Goal: Find specific page/section: Find specific page/section

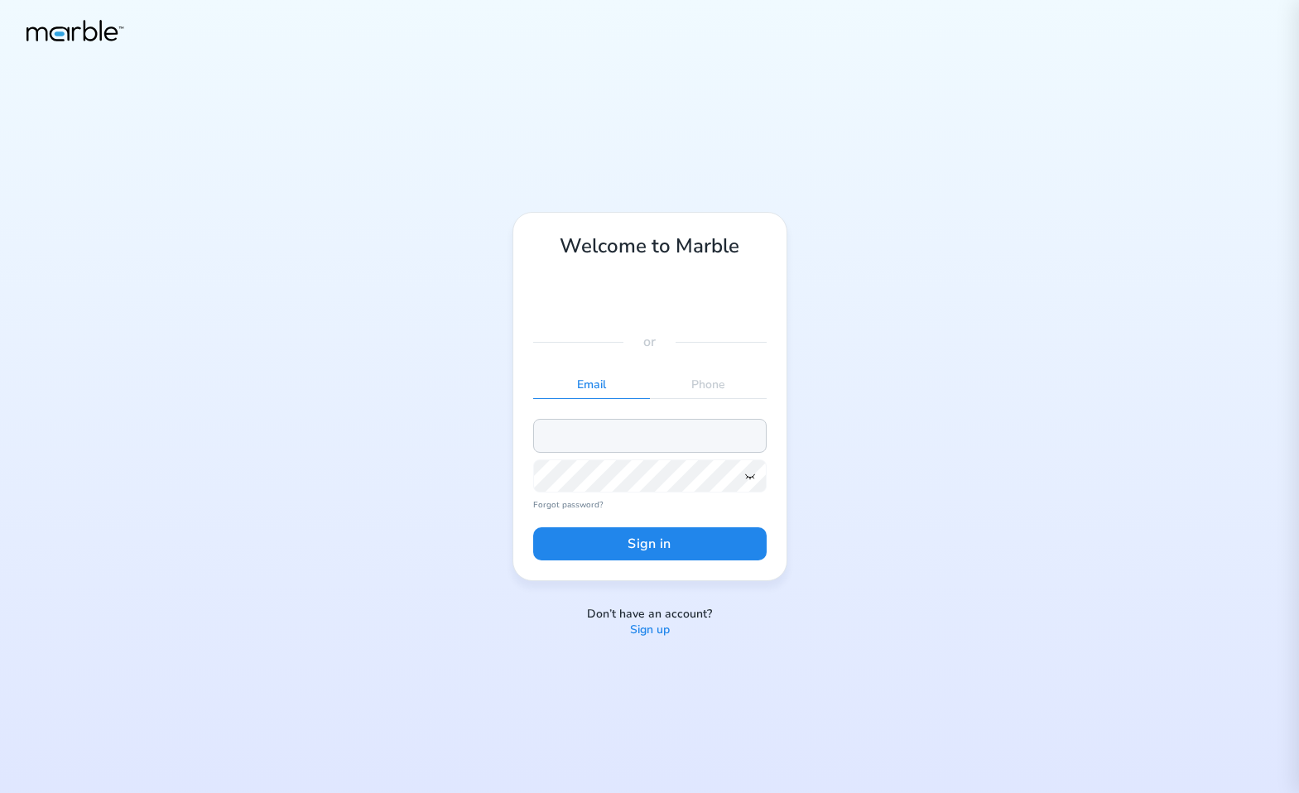
click at [645, 430] on input "email" at bounding box center [649, 435] width 233 height 33
click at [645, 433] on input "email" at bounding box center [649, 435] width 233 height 33
click at [619, 434] on input "email" at bounding box center [649, 435] width 233 height 33
click at [618, 434] on input "email" at bounding box center [649, 435] width 233 height 33
paste input "[EMAIL_ADDRESS][PERSON_NAME][DOMAIN_NAME]"
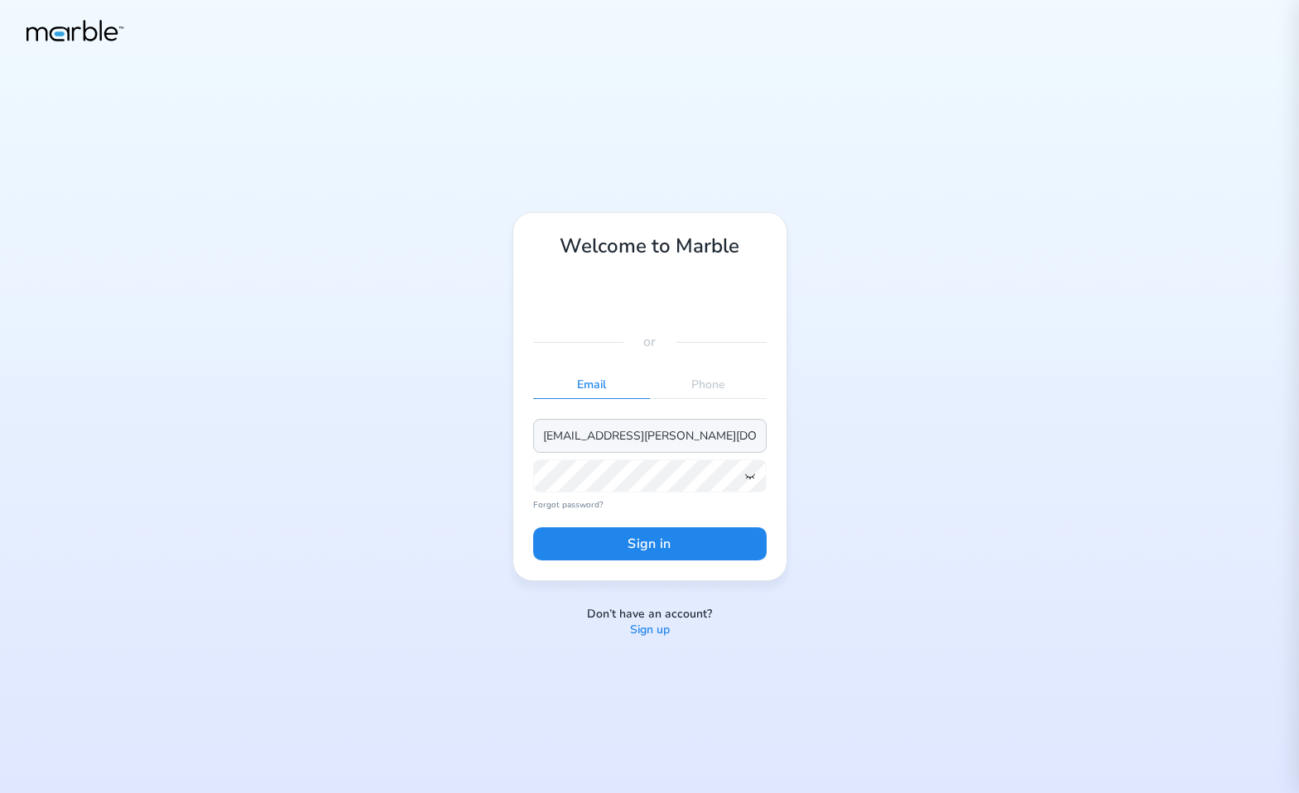
type input "[EMAIL_ADDRESS][PERSON_NAME][DOMAIN_NAME]"
click at [662, 544] on button "Sign in" at bounding box center [649, 543] width 233 height 33
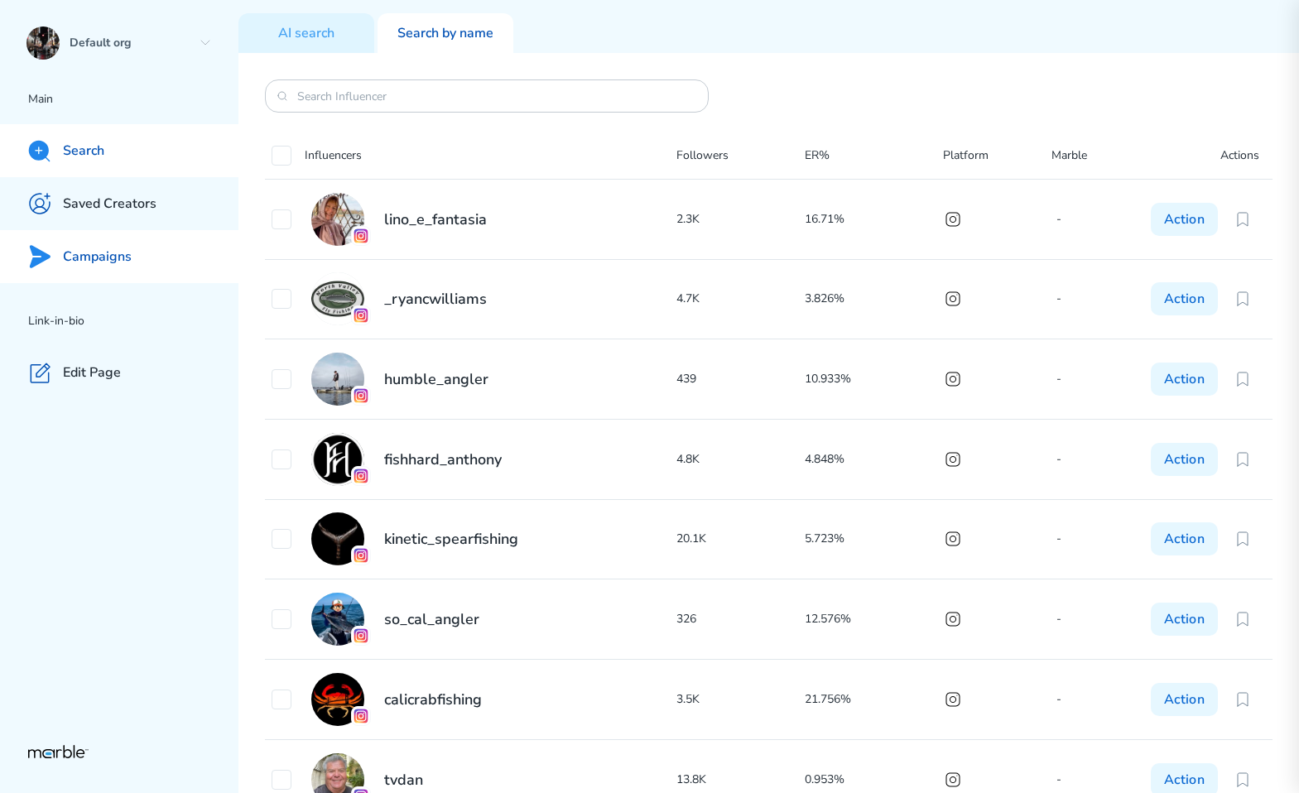
click at [175, 259] on div "Campaigns" at bounding box center [119, 256] width 238 height 53
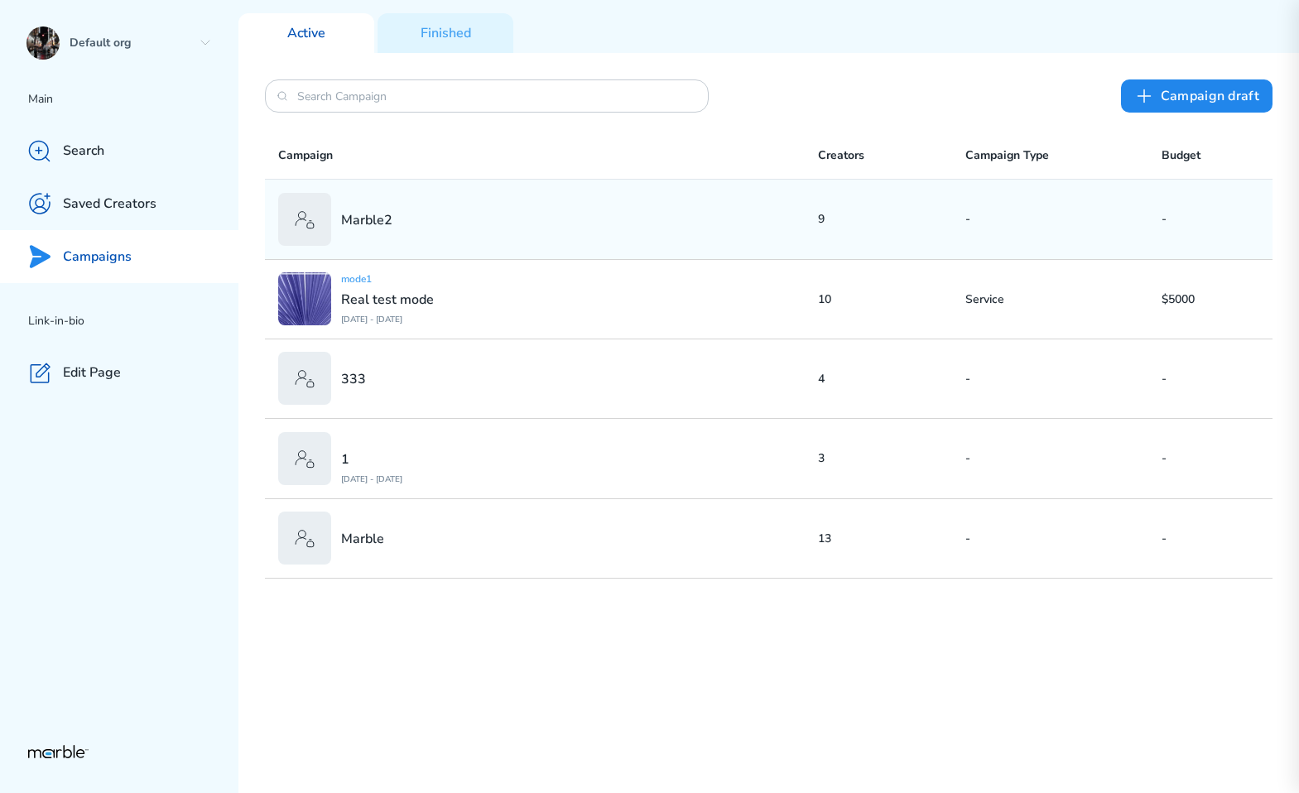
click at [512, 218] on div "Marble2" at bounding box center [548, 219] width 540 height 53
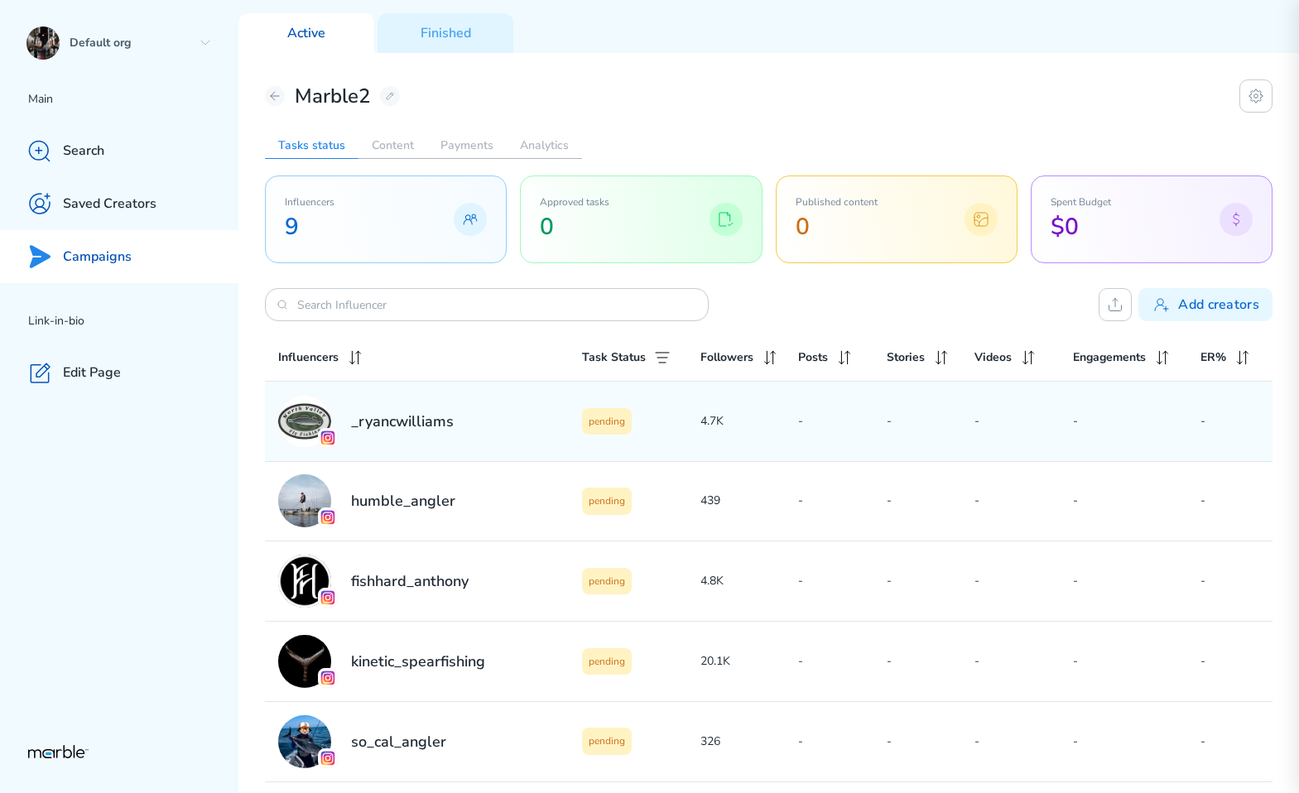
click at [759, 438] on div "_ryancwilliams pending 4.7K - - - - -" at bounding box center [769, 421] width 1008 height 79
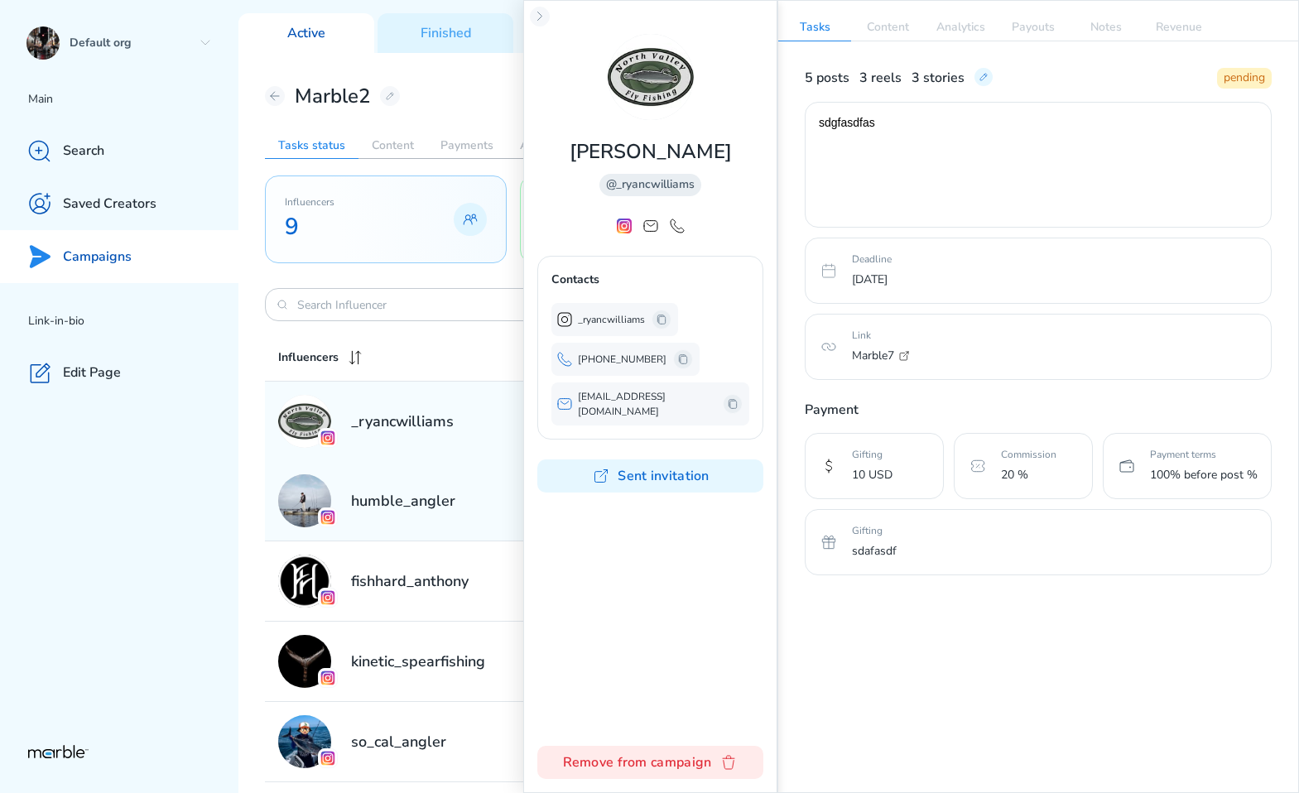
click at [437, 523] on div "humble_angler" at bounding box center [430, 500] width 304 height 53
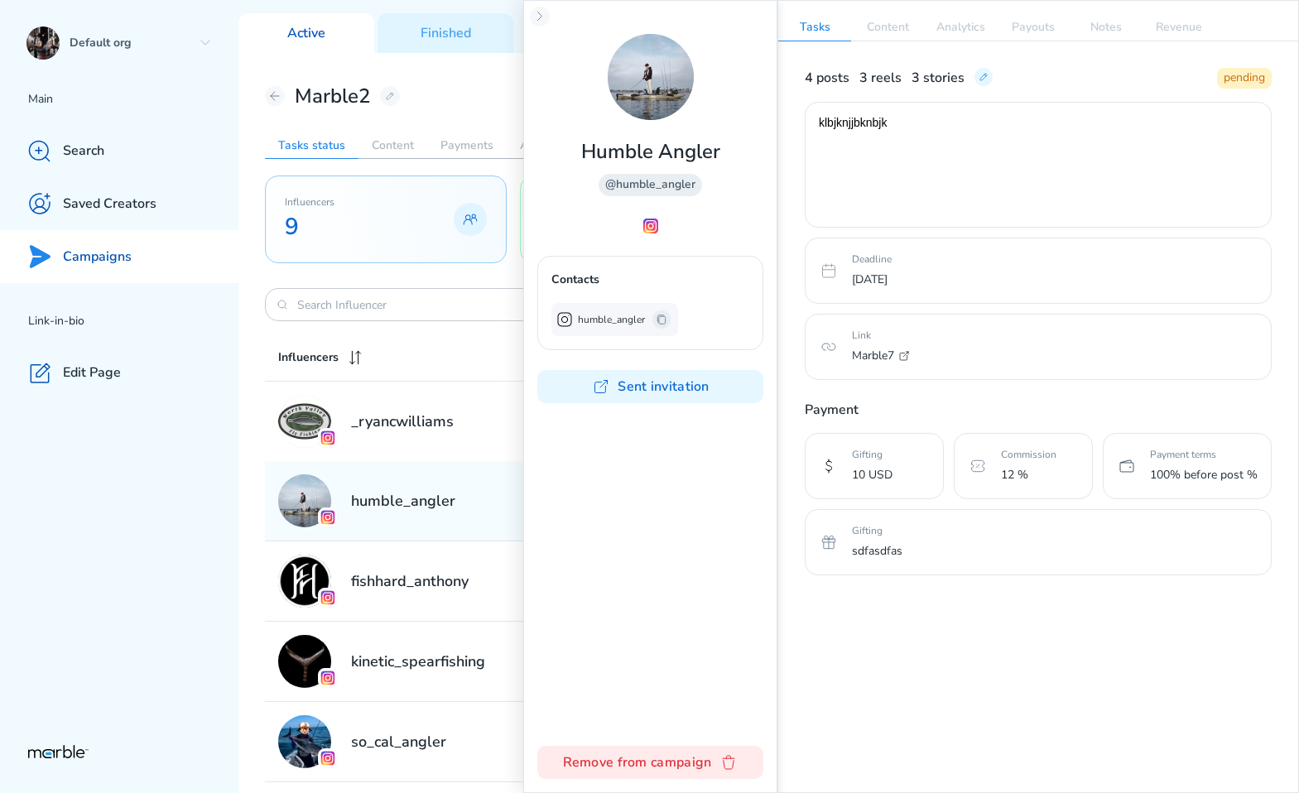
click at [1066, 402] on p "Payment" at bounding box center [1038, 410] width 467 height 20
click at [1056, 336] on p "Link" at bounding box center [1055, 335] width 406 height 15
click at [984, 80] on icon at bounding box center [983, 76] width 13 height 13
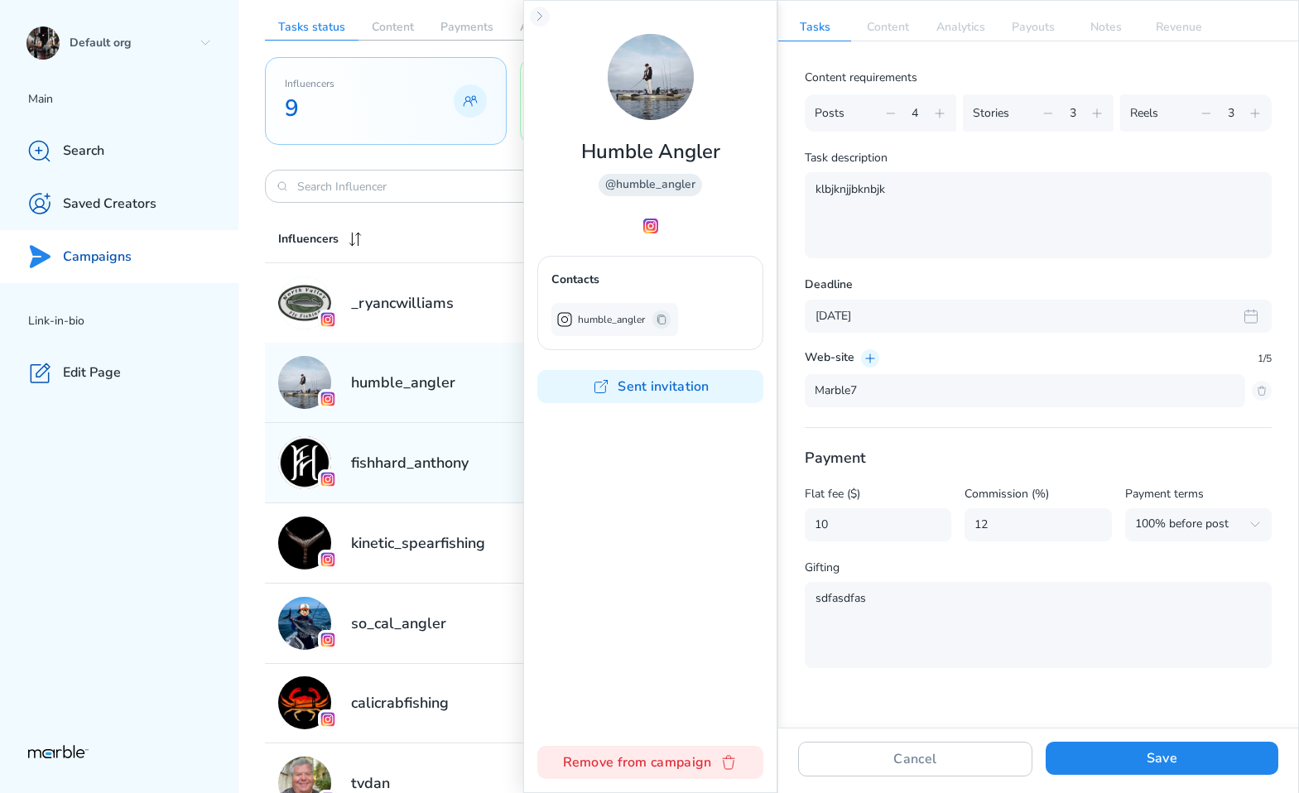
scroll to position [325, 0]
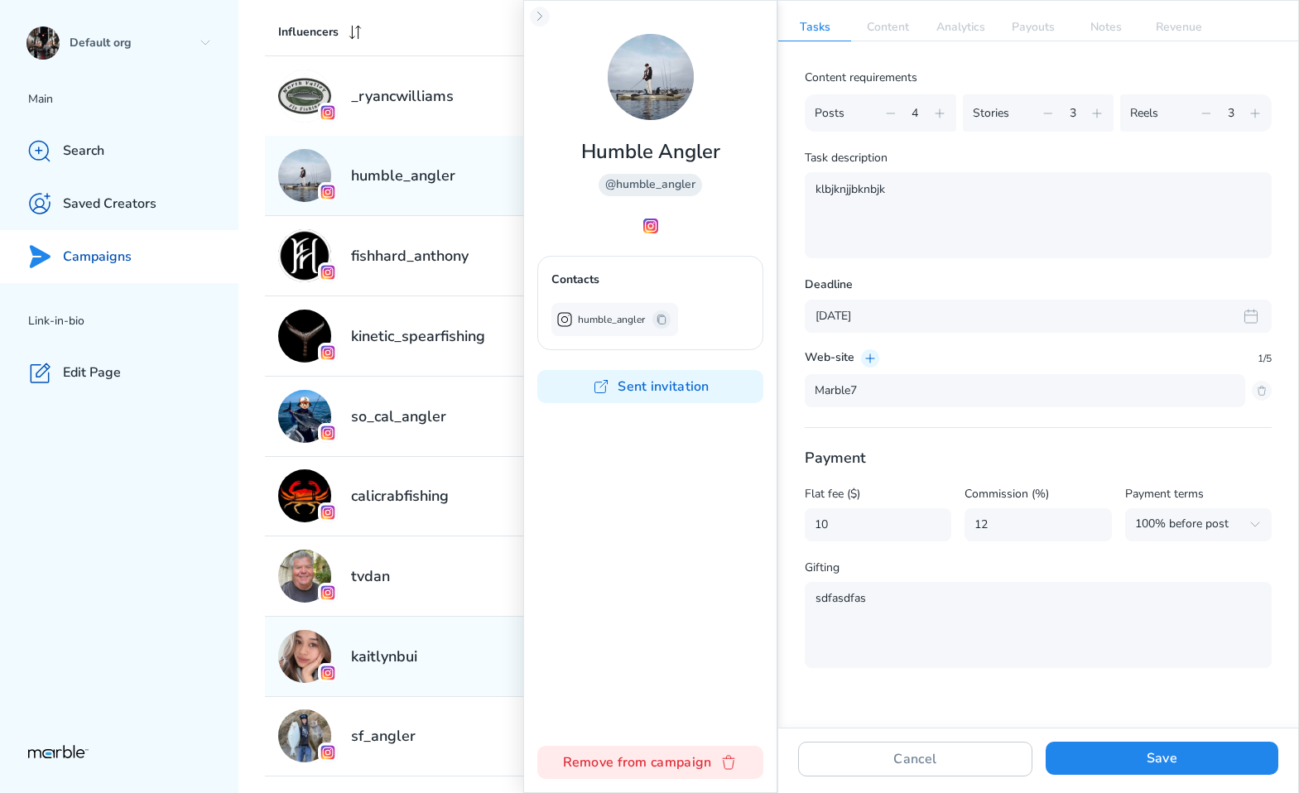
click at [431, 657] on div "kaitlynbui" at bounding box center [430, 656] width 304 height 53
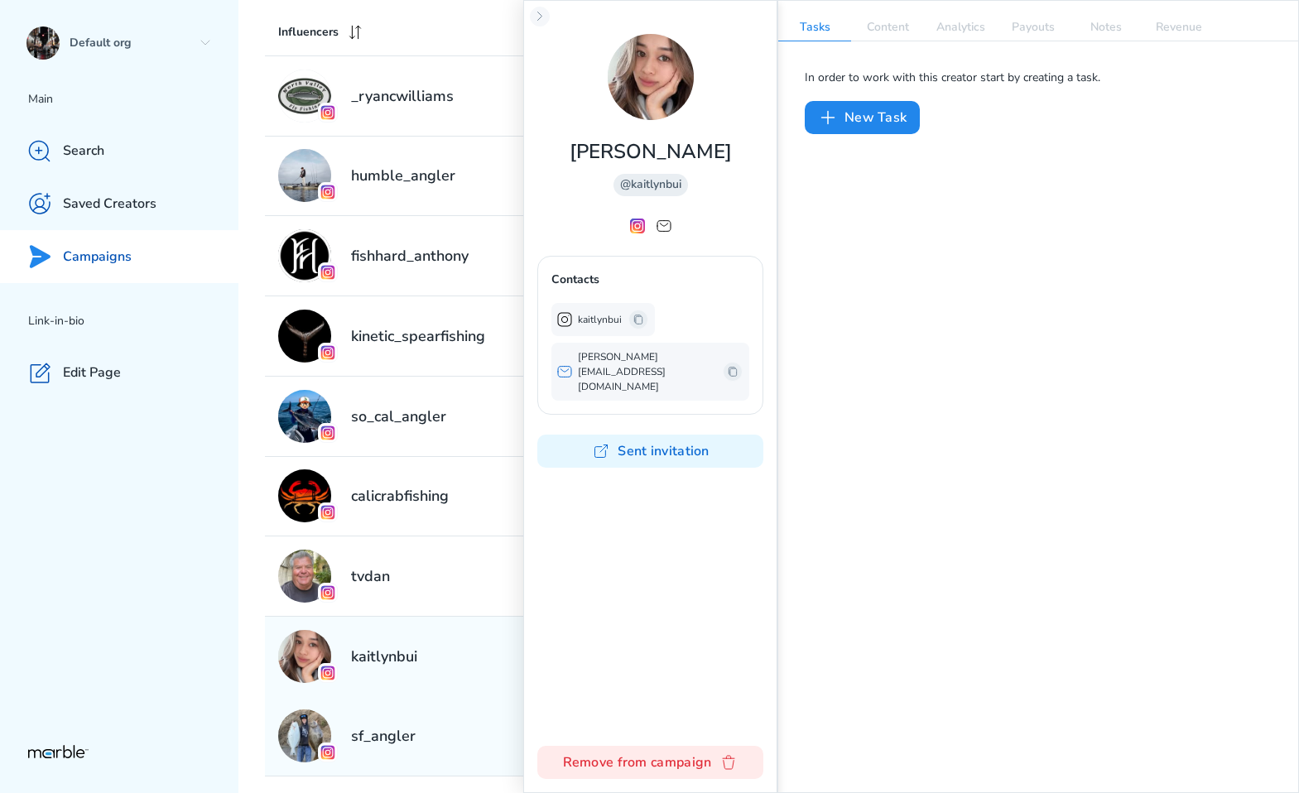
click at [390, 734] on h2 "sf_angler" at bounding box center [383, 736] width 65 height 20
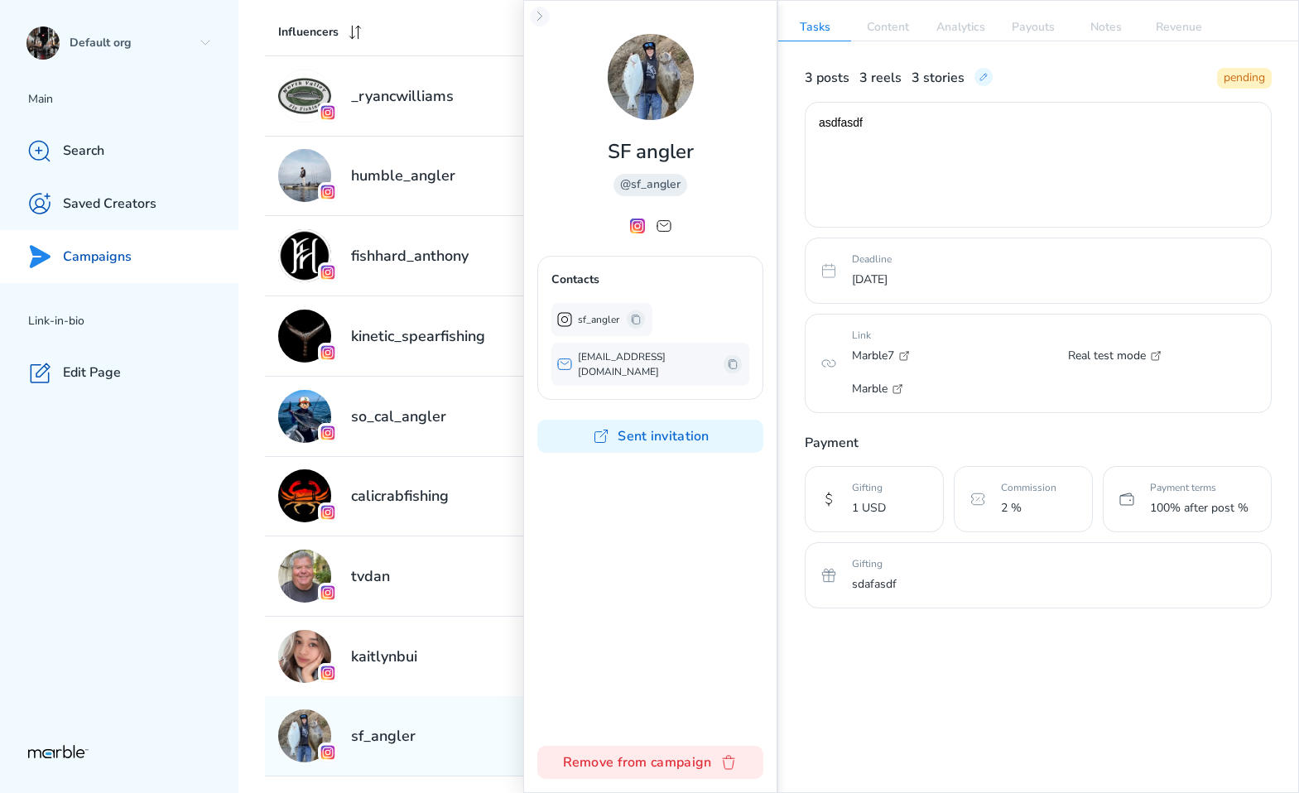
click at [1003, 375] on div "Marble7 Real test mode Marble" at bounding box center [1055, 372] width 406 height 53
click at [978, 77] on icon at bounding box center [983, 76] width 13 height 13
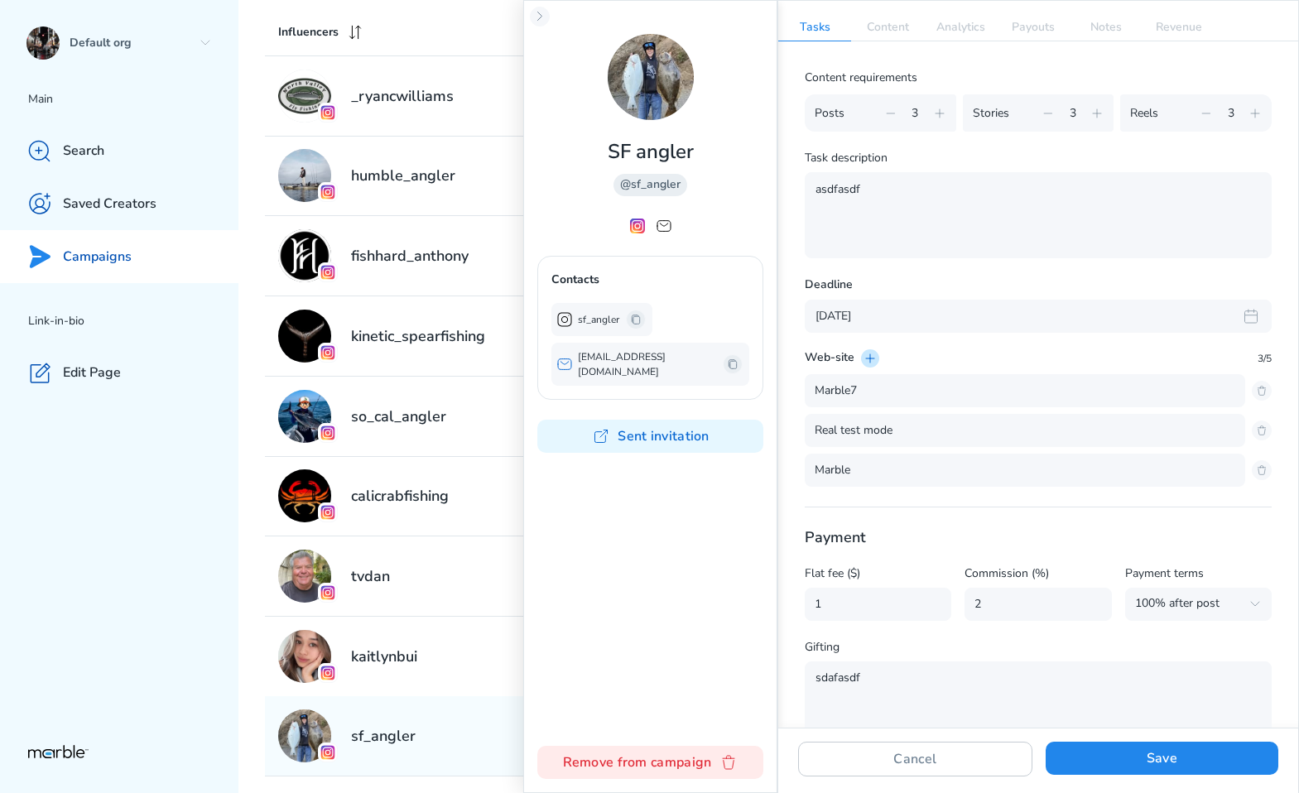
click at [868, 359] on icon at bounding box center [869, 358] width 13 height 13
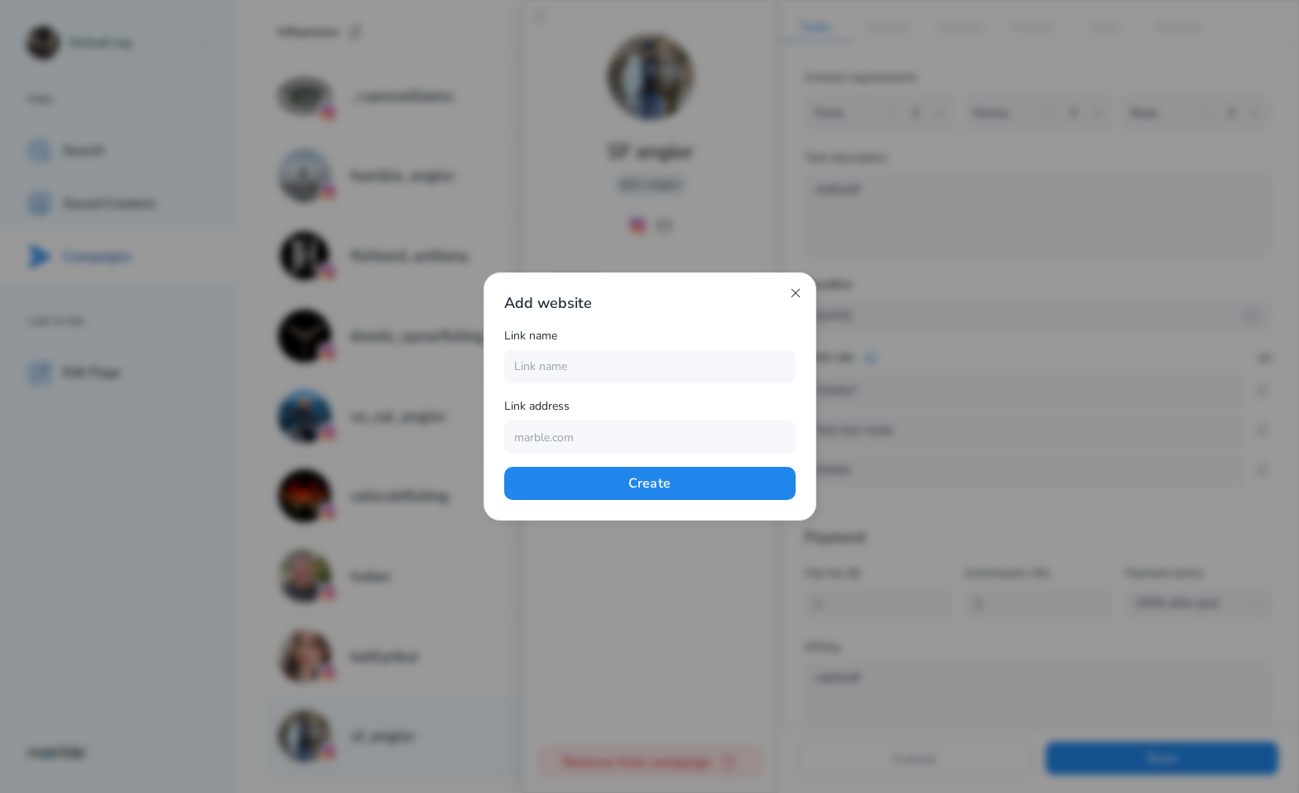
click at [796, 292] on icon at bounding box center [795, 292] width 13 height 13
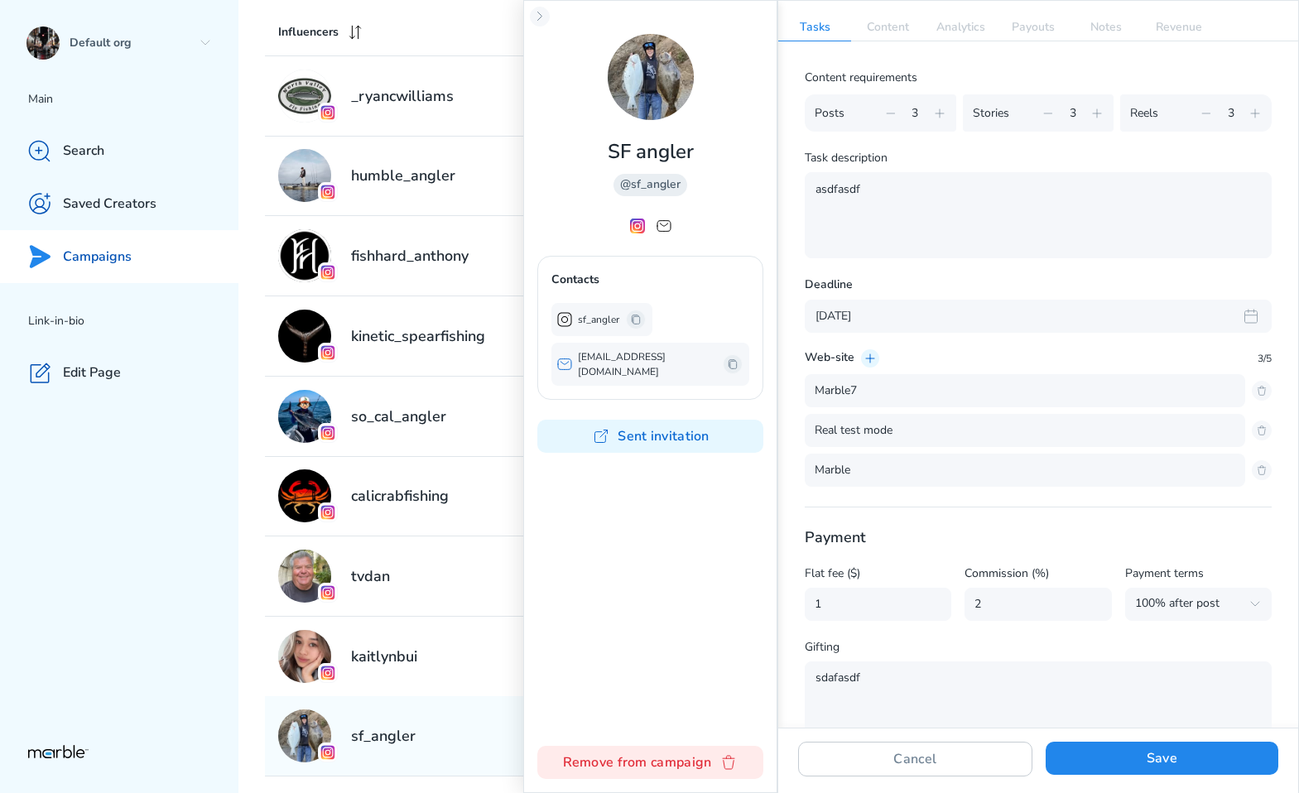
click at [1087, 354] on div "Web-site 3/5" at bounding box center [1038, 358] width 467 height 18
click at [873, 384] on p "Marble7" at bounding box center [1025, 391] width 421 height 20
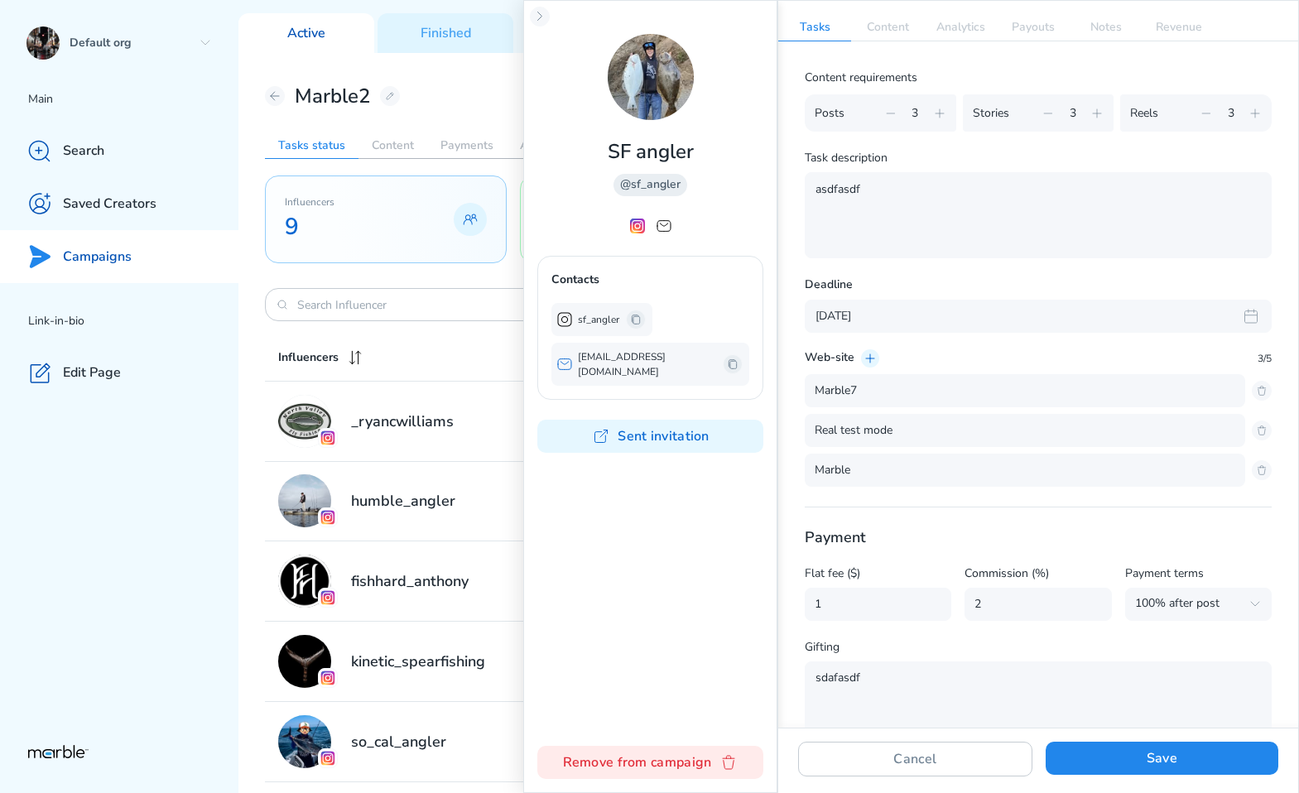
scroll to position [49, 0]
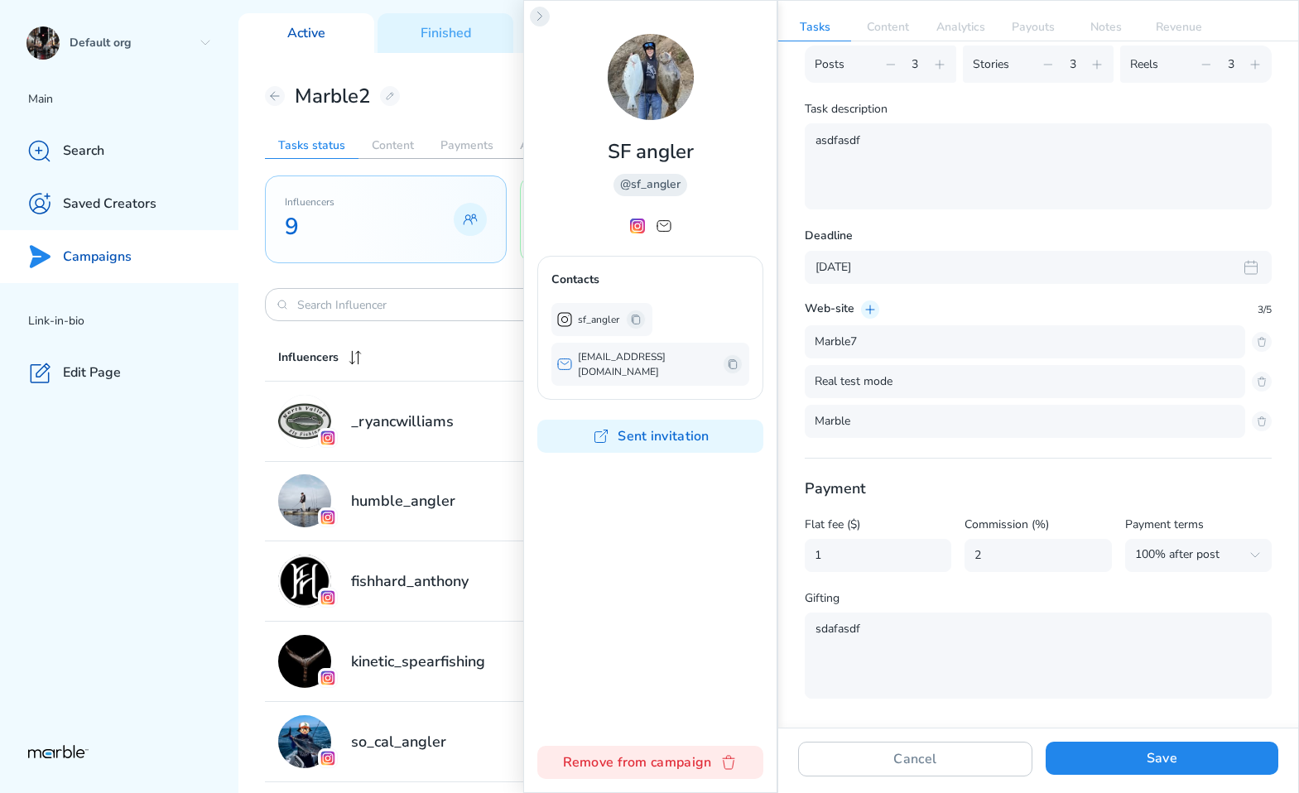
click at [541, 15] on icon at bounding box center [539, 16] width 13 height 13
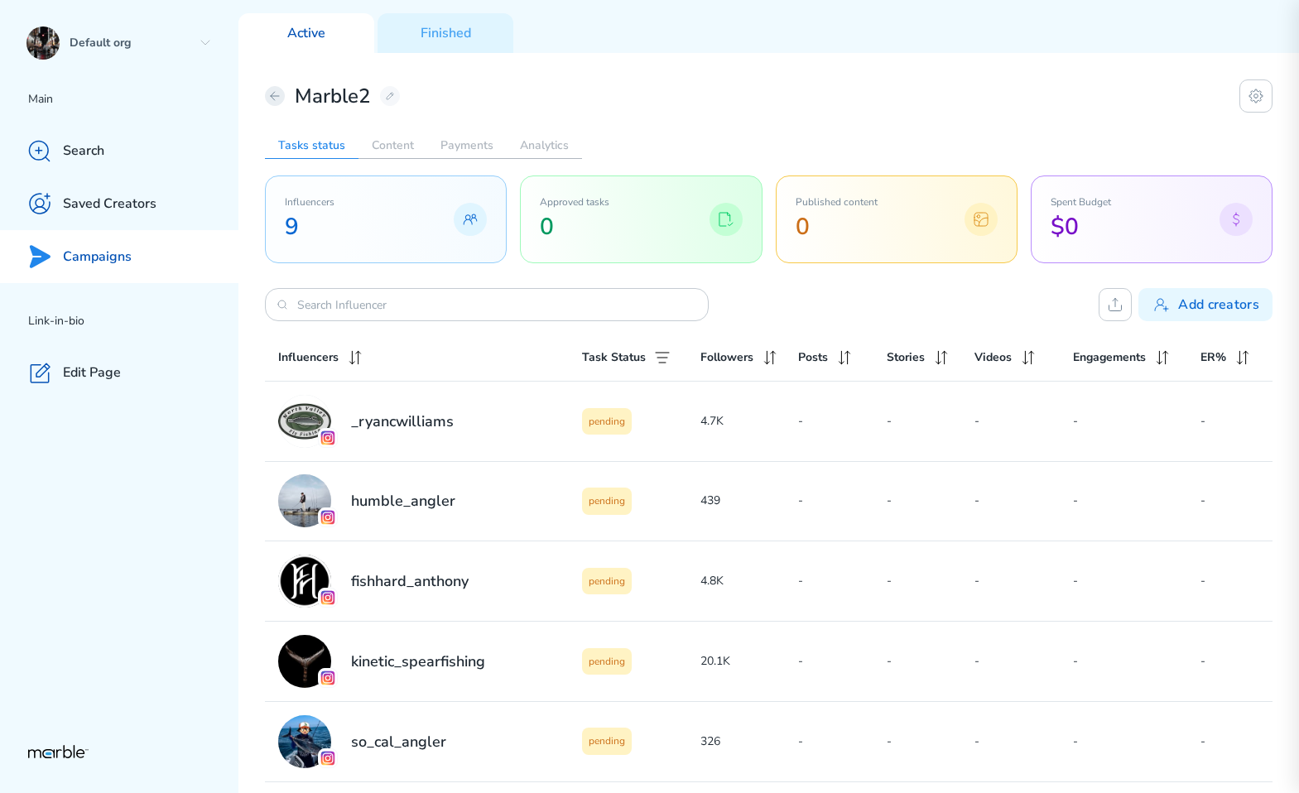
click at [277, 91] on icon at bounding box center [274, 95] width 13 height 13
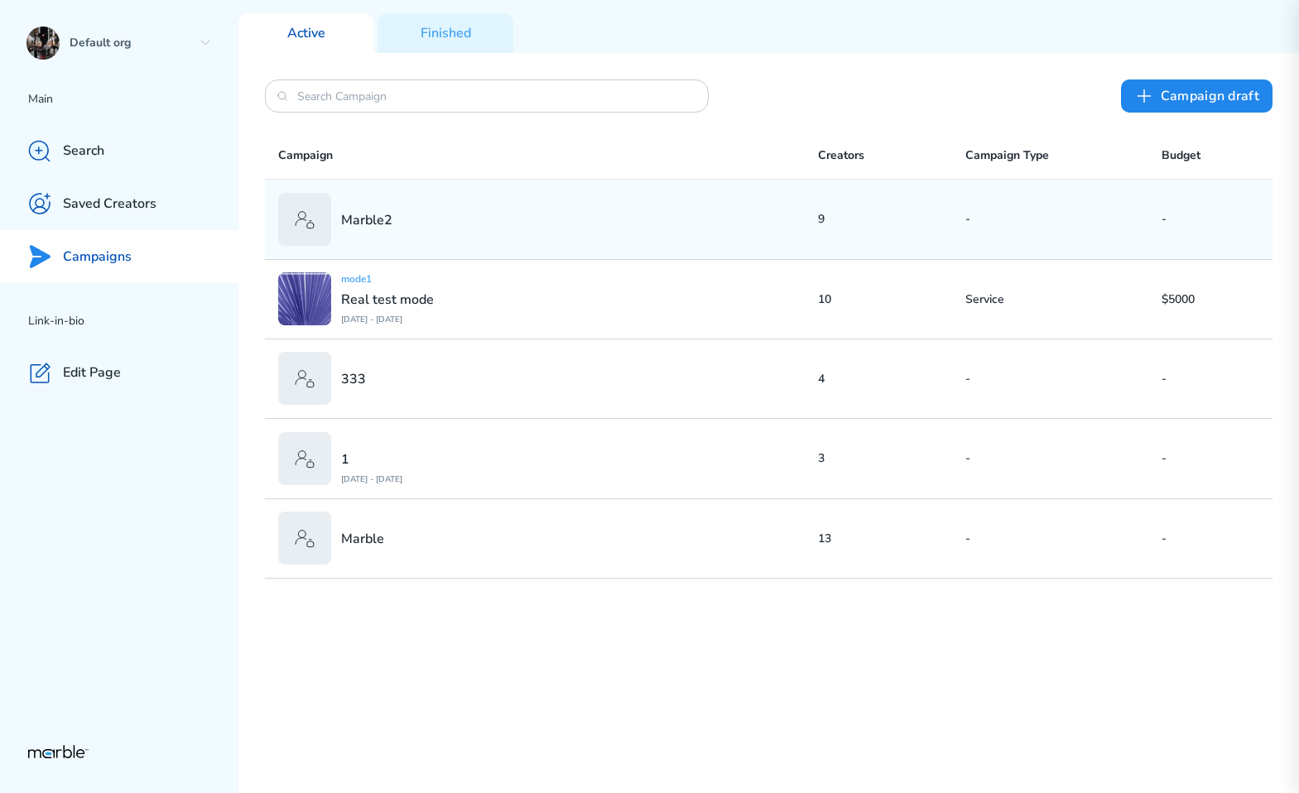
click at [464, 233] on div "Marble2" at bounding box center [548, 219] width 540 height 53
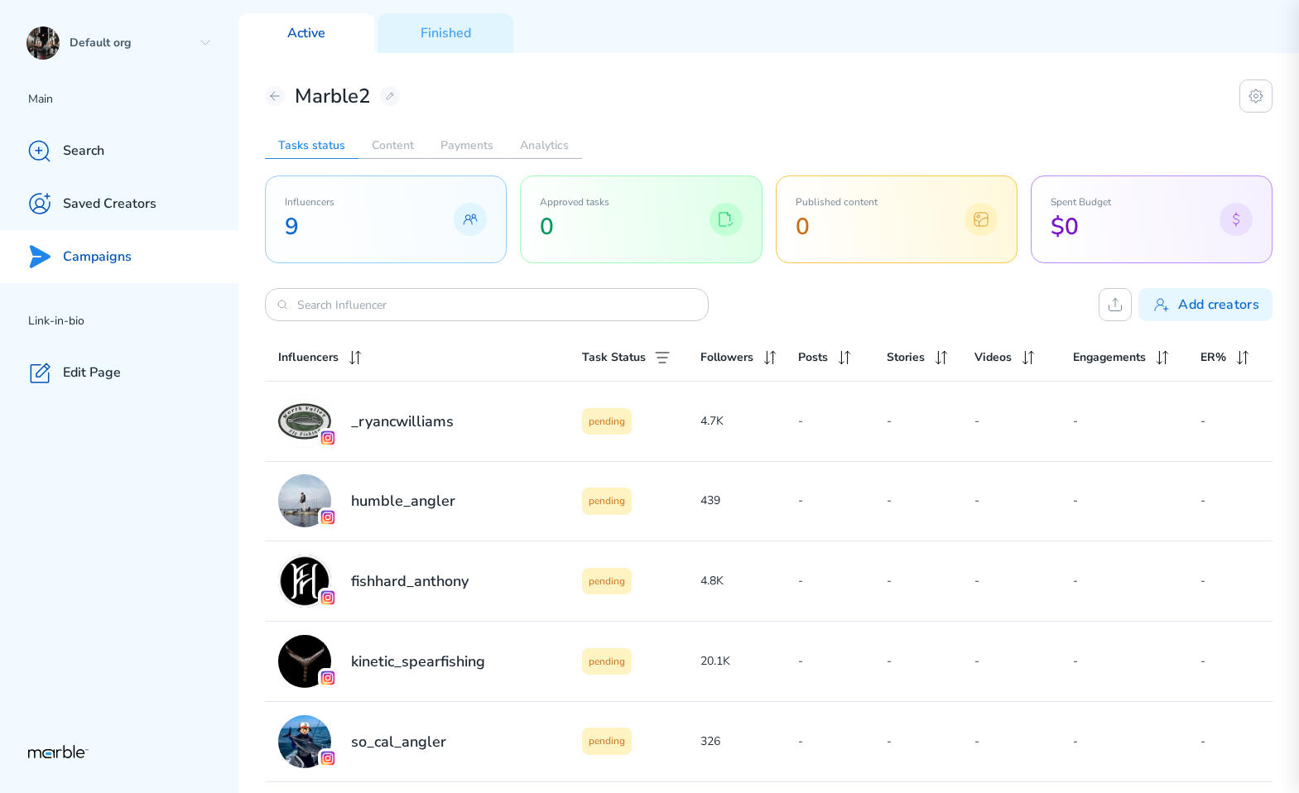
click at [149, 253] on div "Campaigns" at bounding box center [119, 256] width 238 height 53
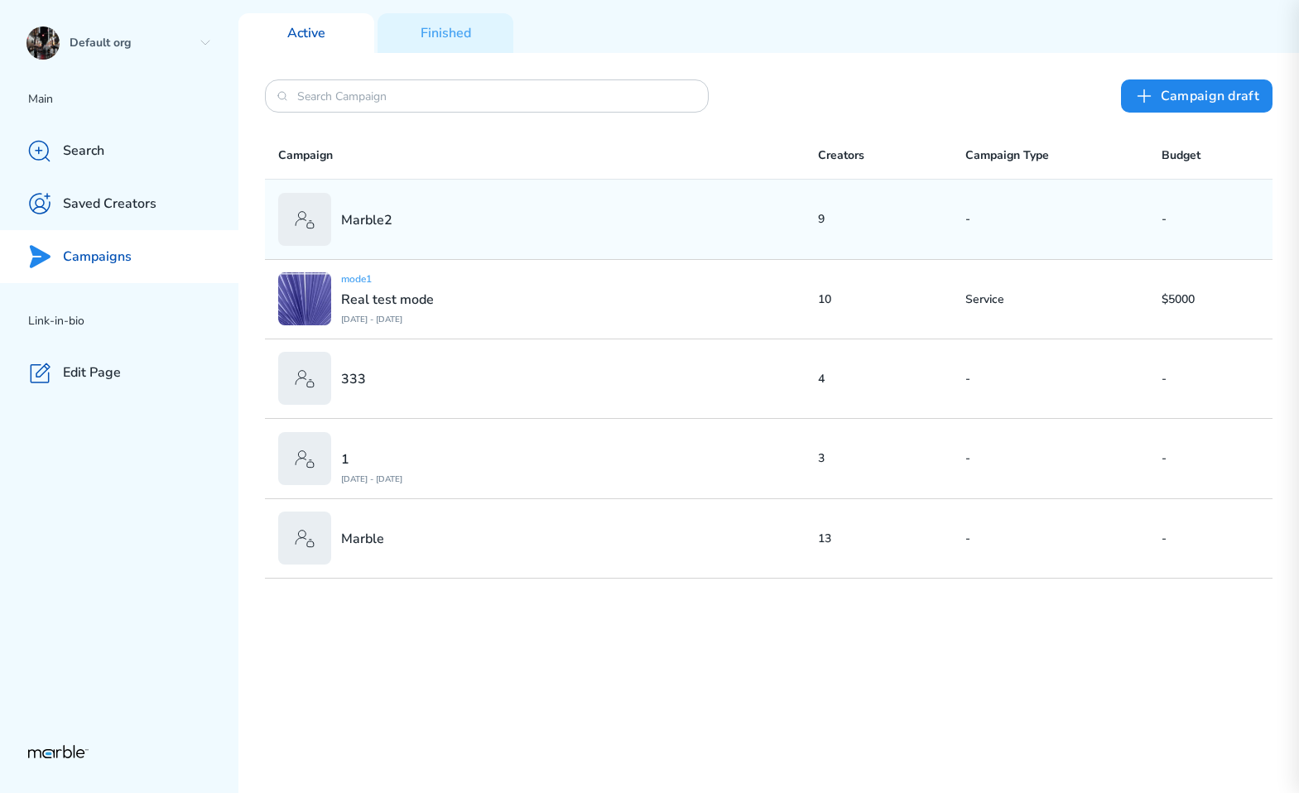
click at [545, 227] on div "Marble2" at bounding box center [548, 219] width 540 height 53
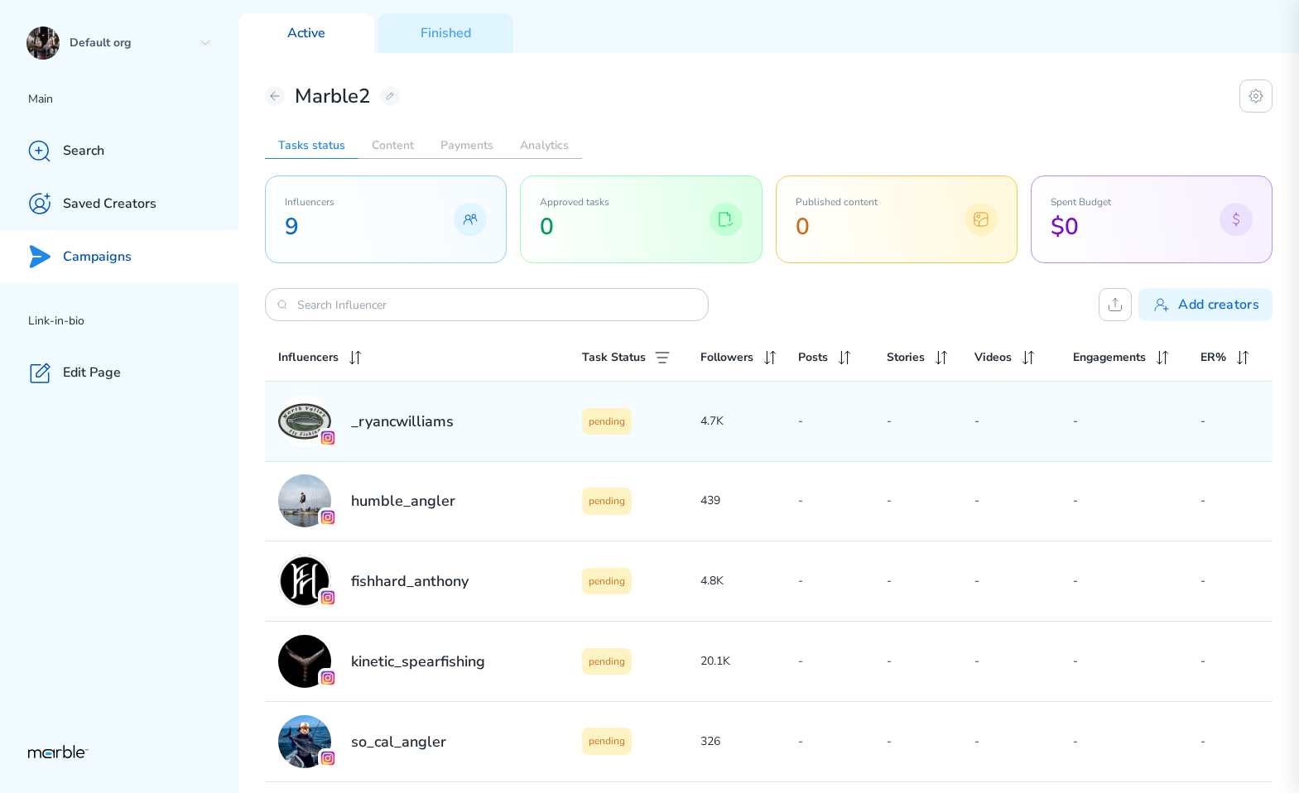
click at [791, 425] on p "4.7K" at bounding box center [749, 421] width 99 height 20
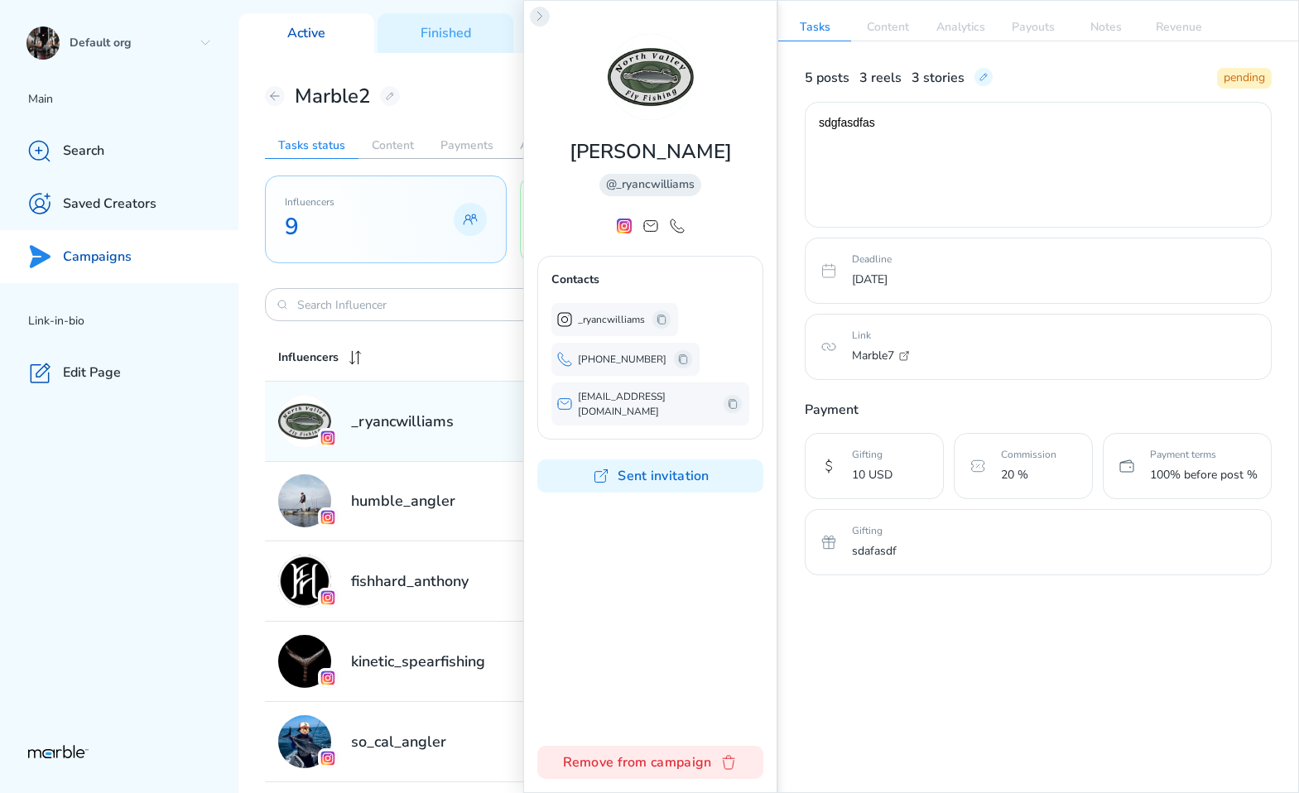
click at [544, 18] on icon at bounding box center [539, 16] width 13 height 13
